Goal: Transaction & Acquisition: Book appointment/travel/reservation

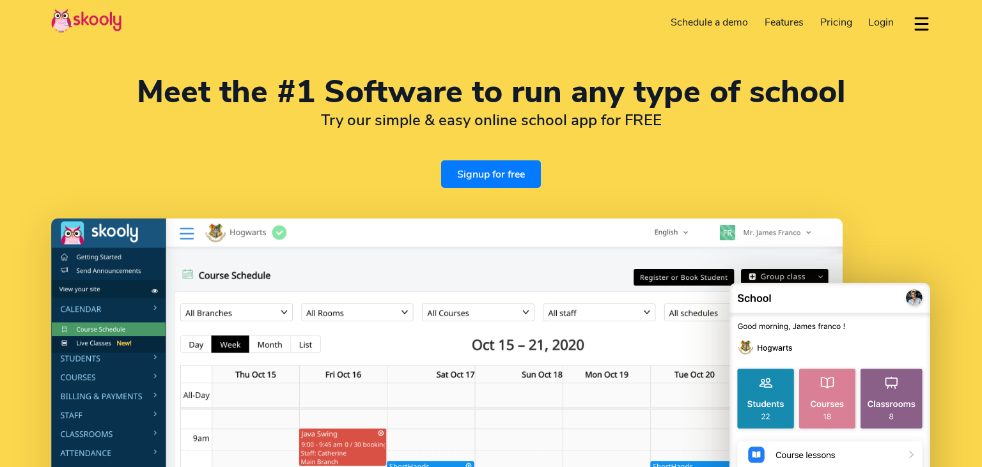
select select "en"
select select "84"
select select "Viet Nam"
select select "Asia/Ho_Chi_Minh"
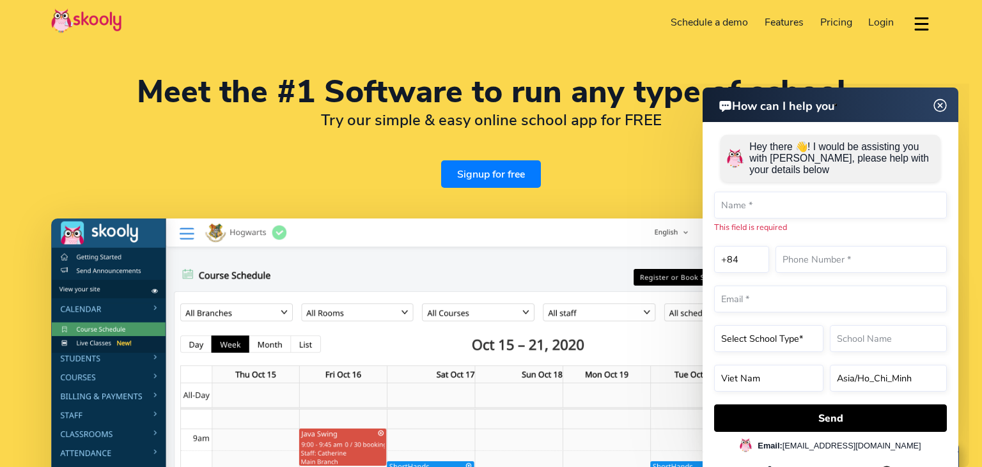
click at [941, 104] on img at bounding box center [940, 106] width 24 height 16
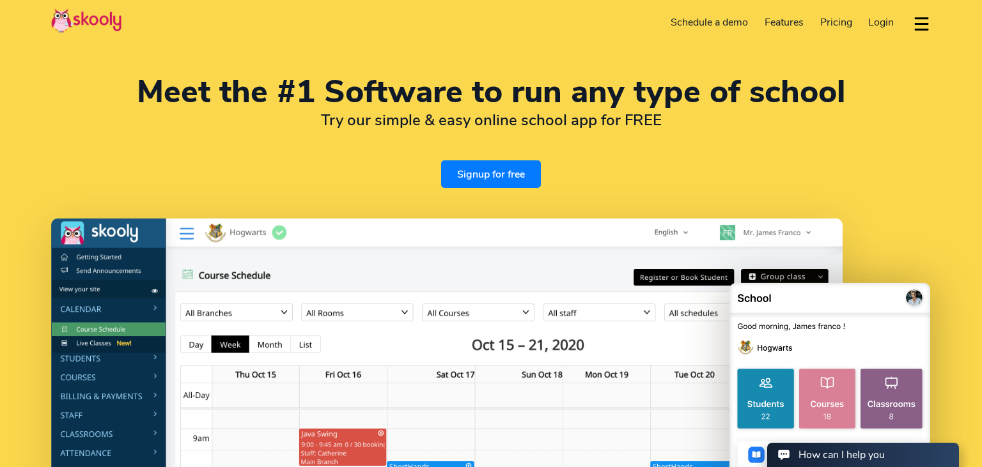
click at [847, 19] on span "Pricing" at bounding box center [836, 22] width 32 height 14
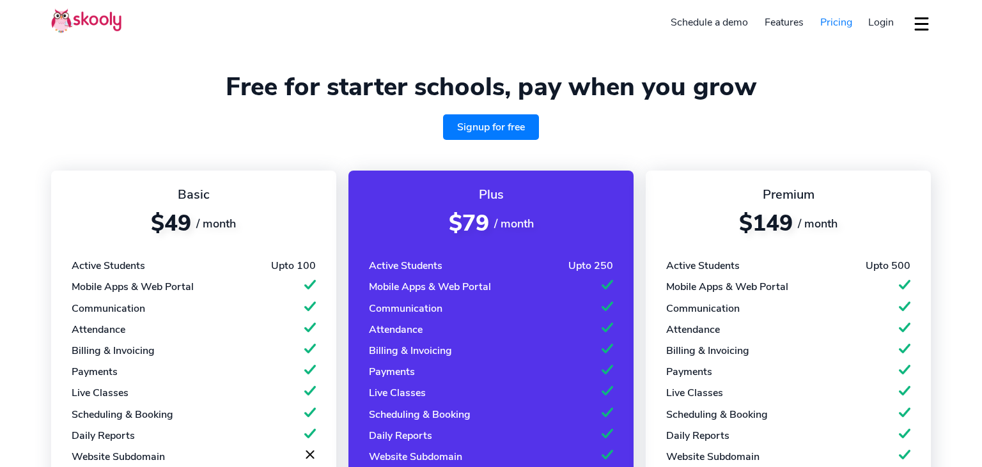
select select "en"
select select "84"
select select "Viet Nam"
select select "Asia/Ho_Chi_Minh"
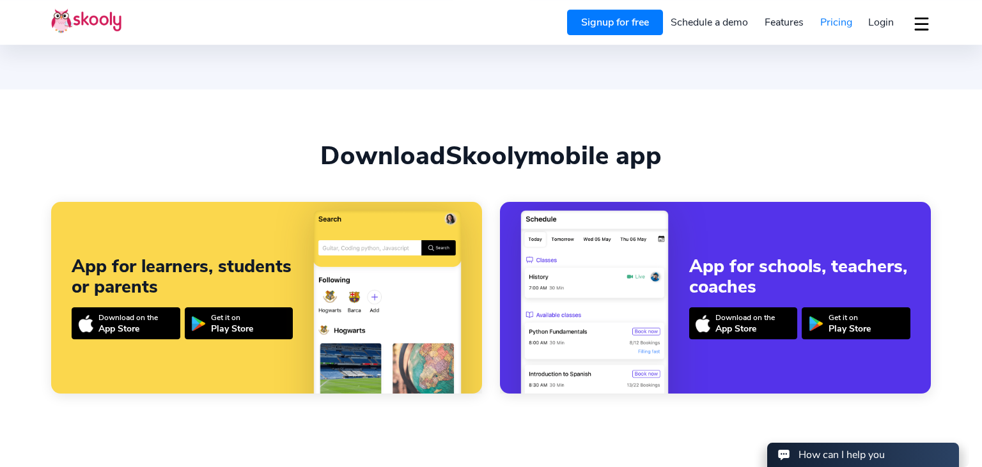
scroll to position [1147, 0]
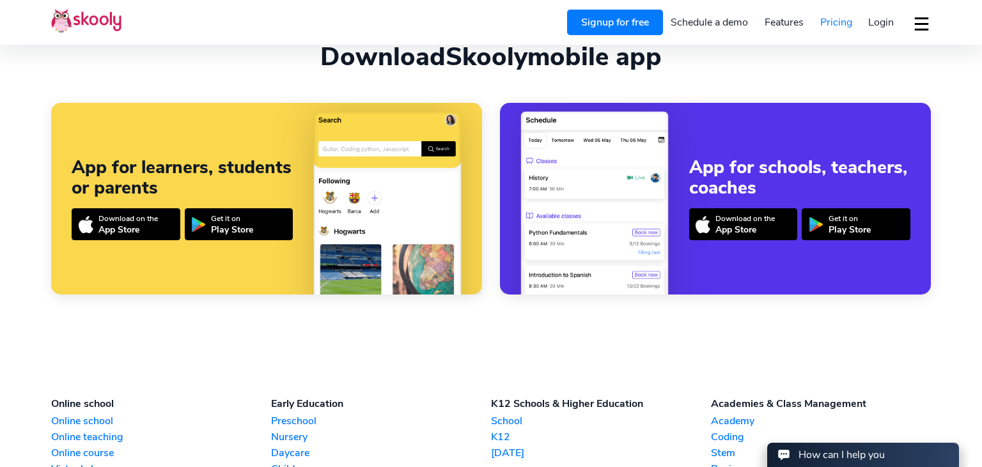
click at [19, 243] on section "Download Skooly mobile app App for learners, students or parents Download on th…" at bounding box center [491, 167] width 982 height 355
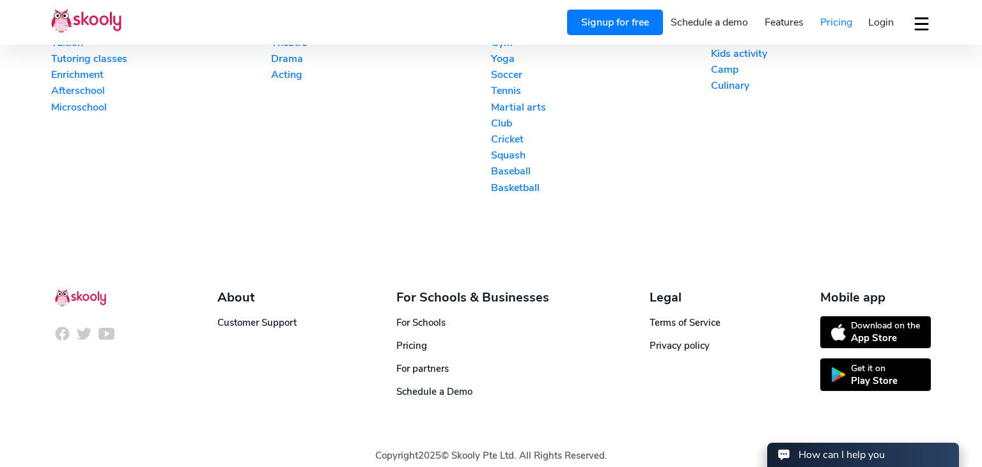
scroll to position [1668, 0]
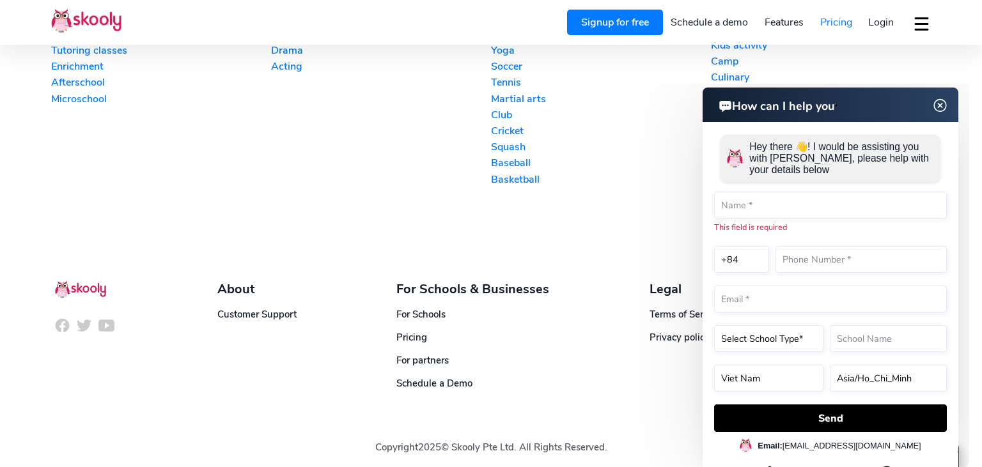
click at [941, 105] on img at bounding box center [940, 106] width 24 height 16
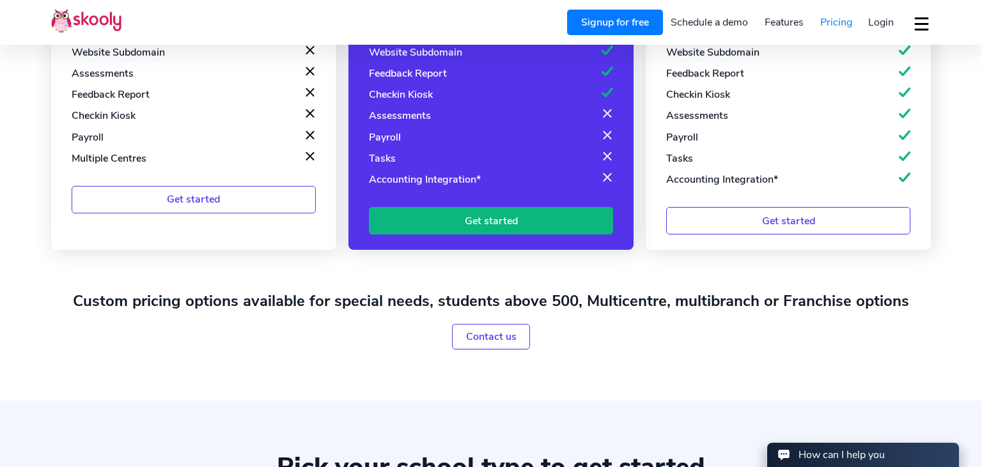
scroll to position [0, 0]
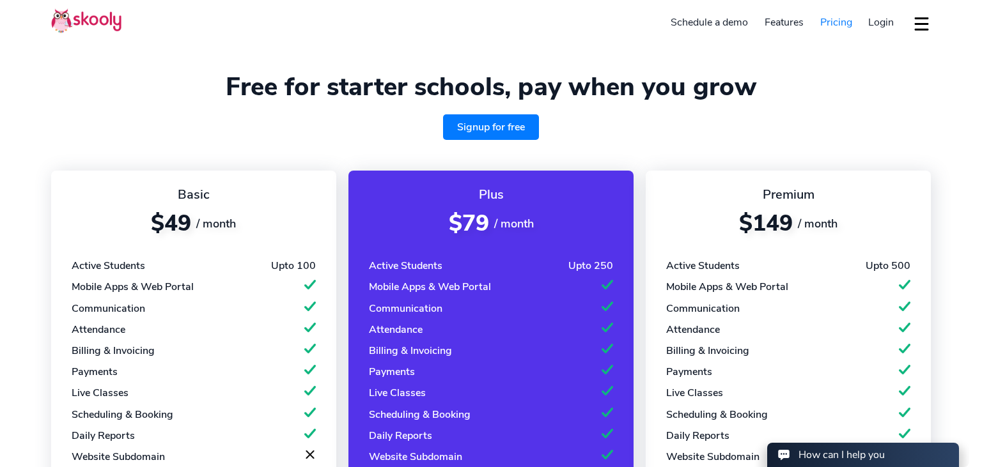
click at [691, 22] on link "Schedule a demo" at bounding box center [710, 22] width 94 height 20
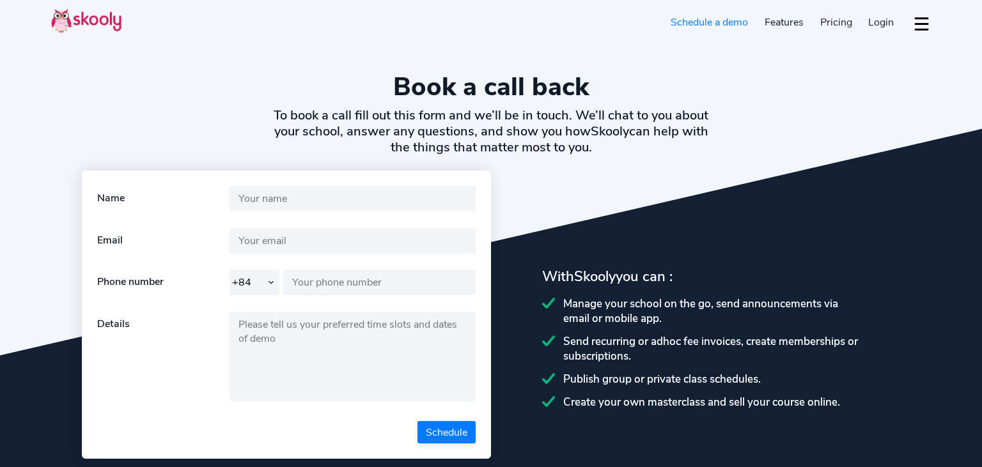
select select "84"
select select "en"
select select "84"
select select "Viet Nam"
select select "Asia/Ho_Chi_Minh"
